Goal: Navigation & Orientation: Find specific page/section

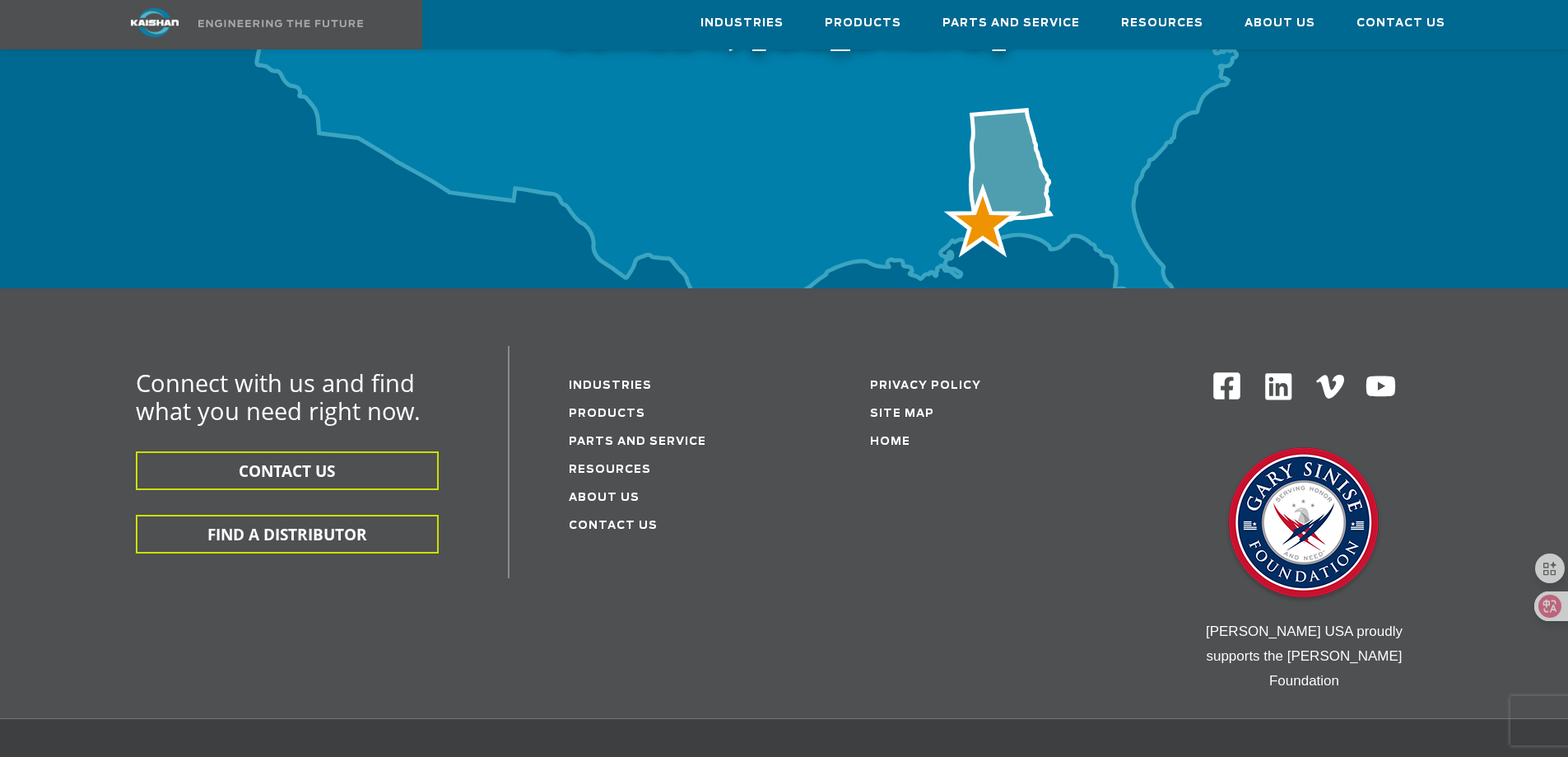
scroll to position [5354, 0]
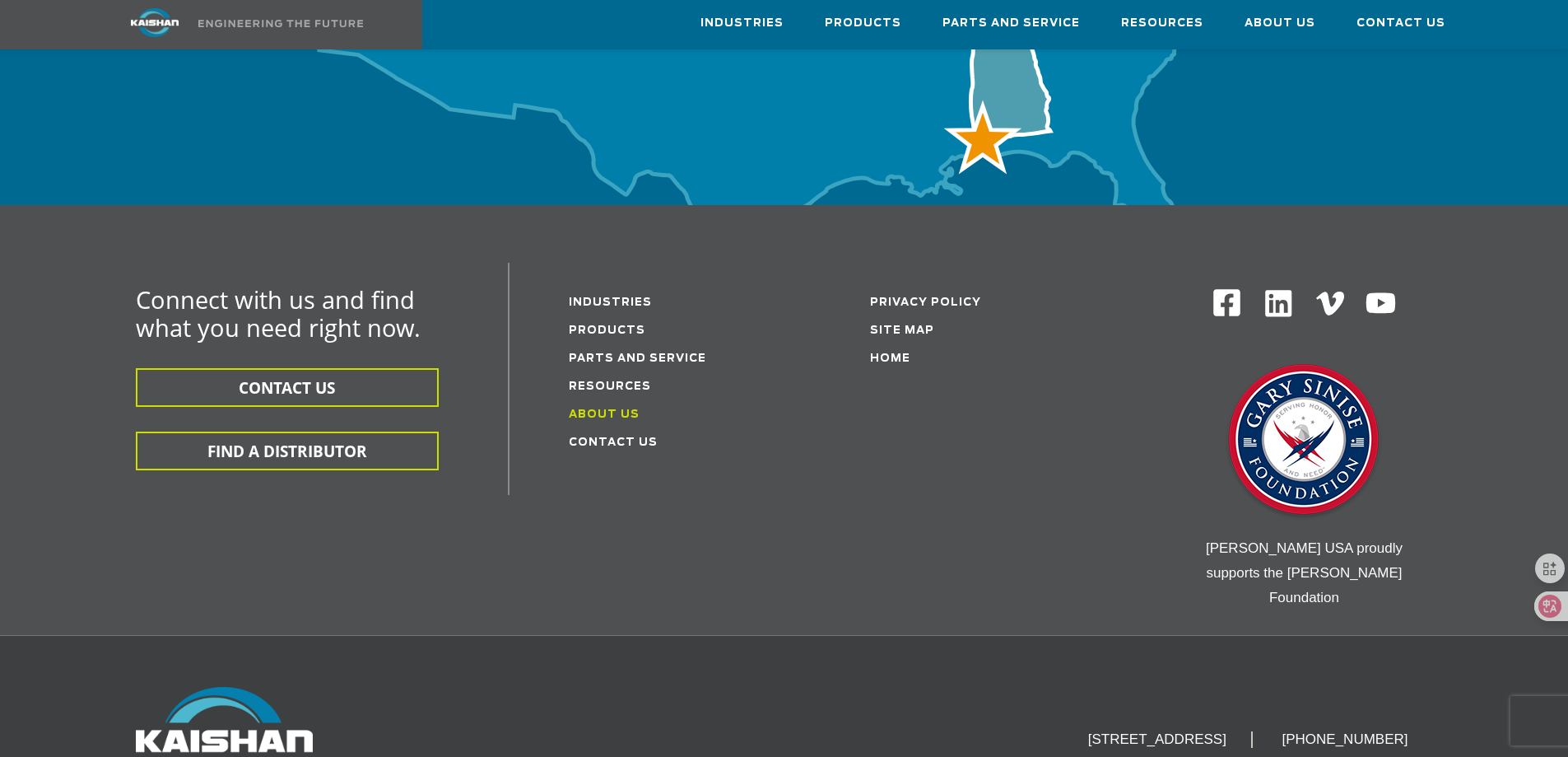
click at [620, 409] on link "About Us" at bounding box center [604, 414] width 71 height 11
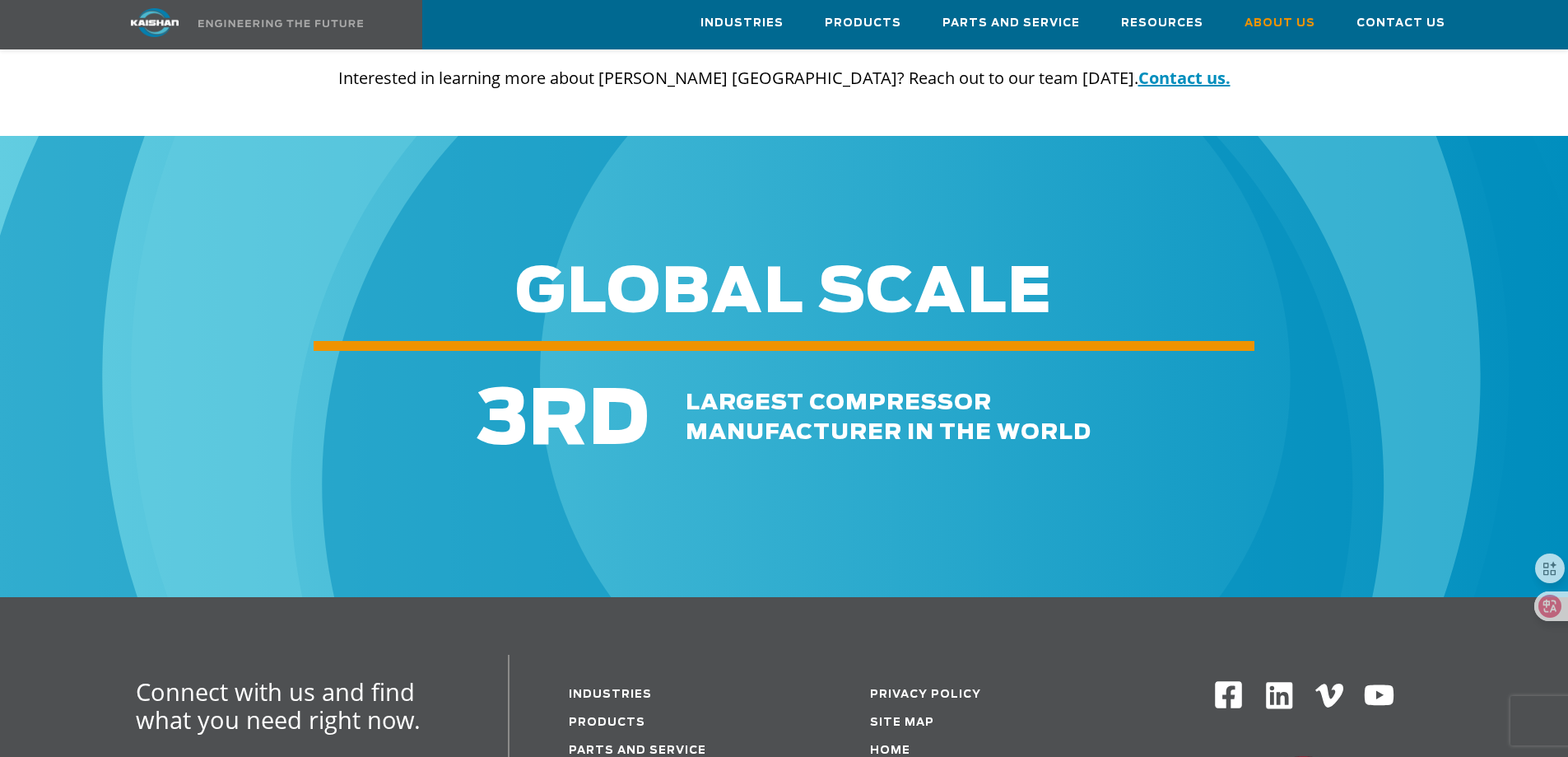
scroll to position [5931, 0]
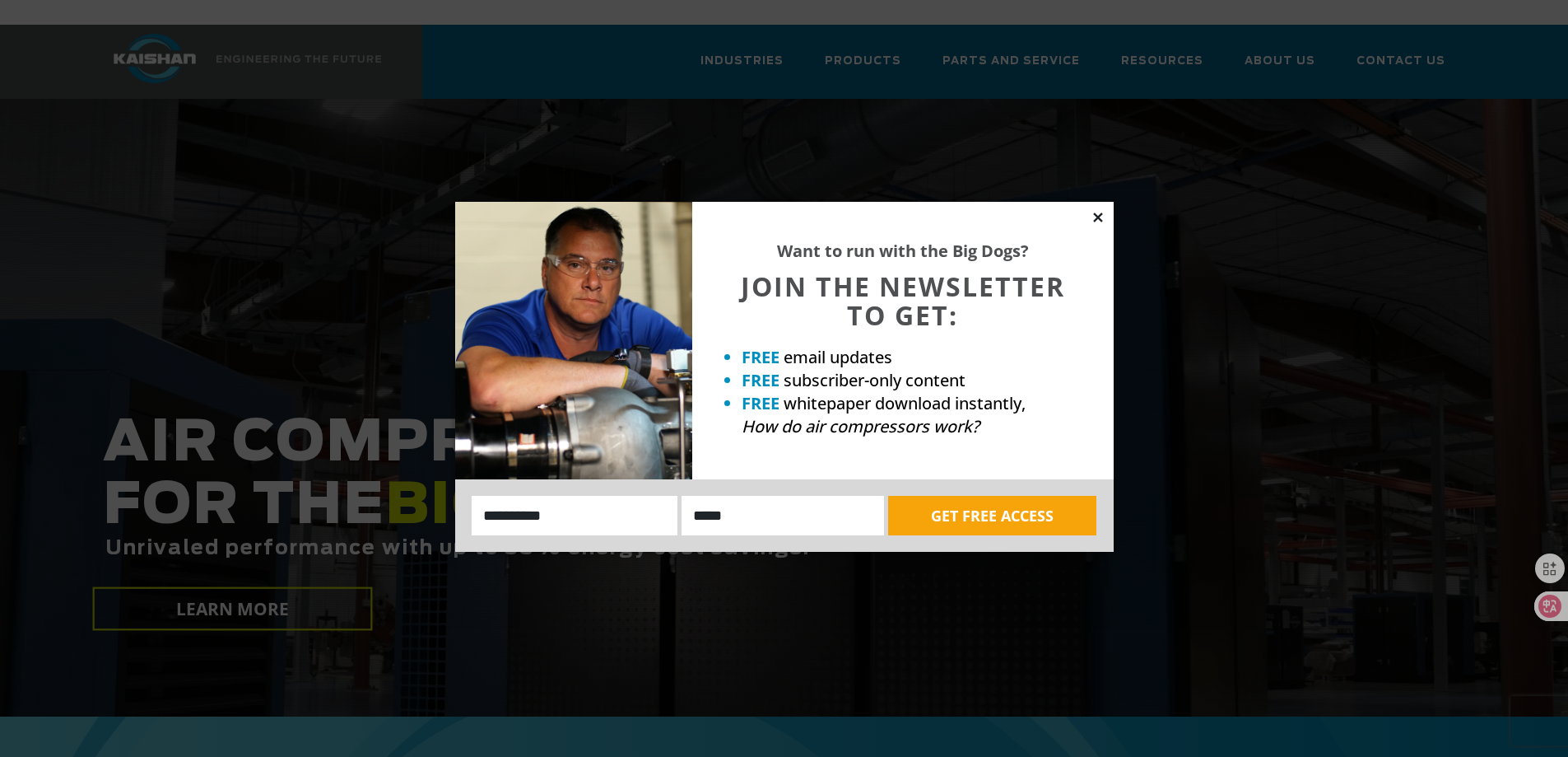
click at [1098, 218] on icon at bounding box center [1098, 217] width 9 height 9
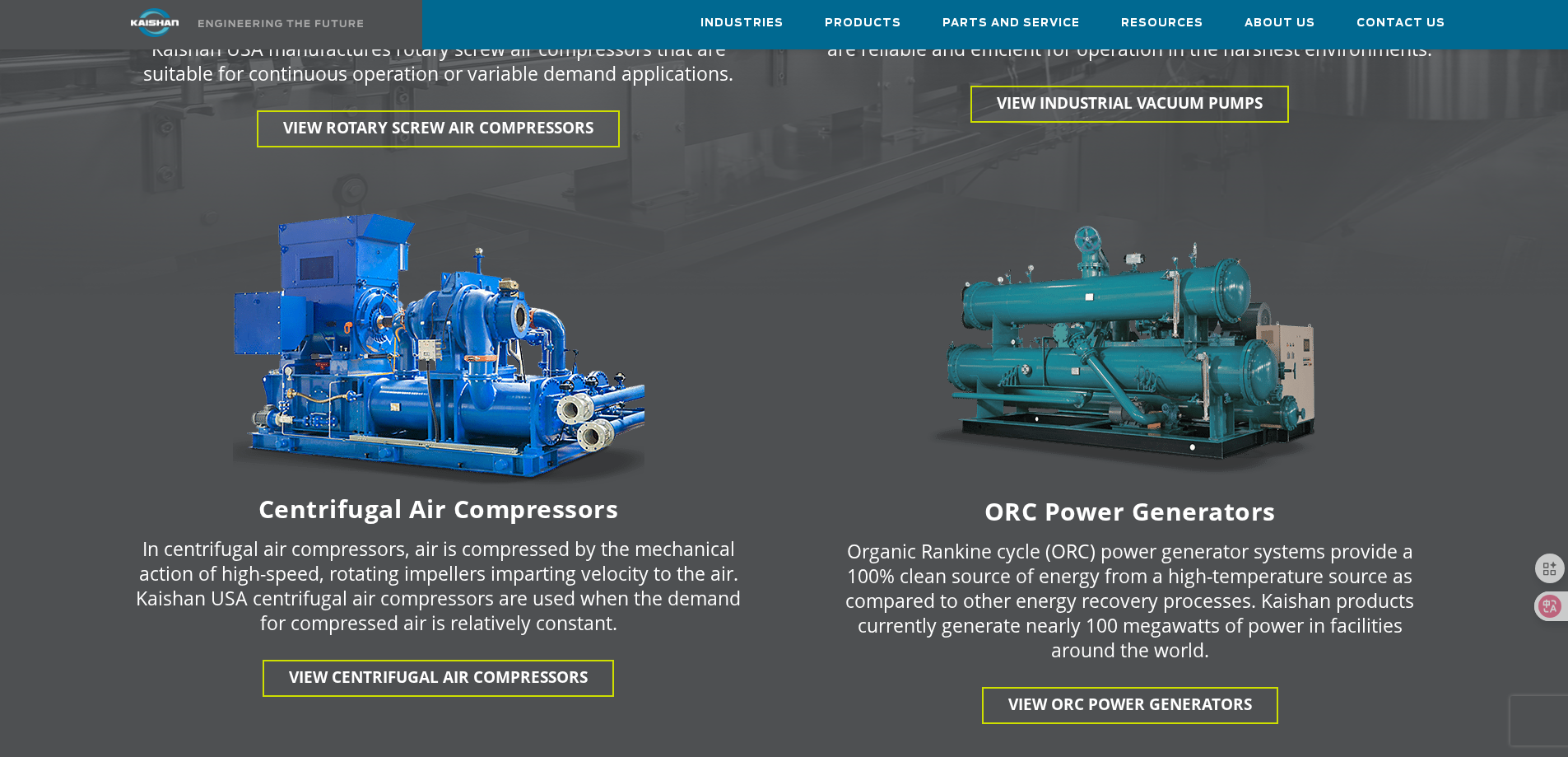
scroll to position [2482, 0]
